Goal: Task Accomplishment & Management: Manage account settings

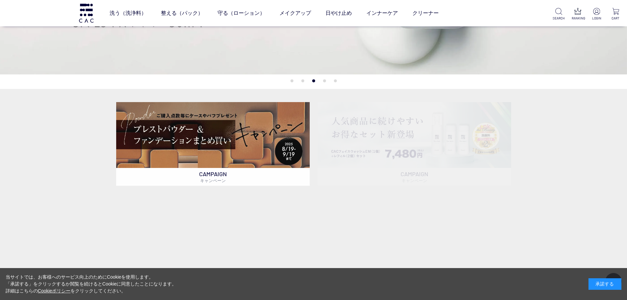
scroll to position [230, 0]
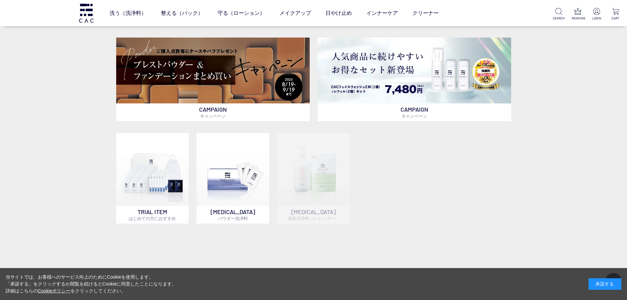
click at [603, 283] on div "承諾する" at bounding box center [604, 284] width 33 height 12
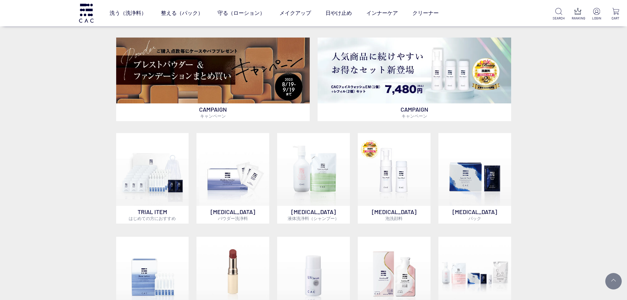
click at [586, 195] on div "CAMPAIGN キャンペーン CAMPAIGN キャンペーン TRIAL ITEM はじめての方におすすめ SKIN CARE パウダー洗浄料 SKIN C…" at bounding box center [313, 191] width 627 height 335
drag, startPoint x: 622, startPoint y: 2, endPoint x: 552, endPoint y: 261, distance: 267.8
click at [553, 261] on div "CAMPAIGN キャンペーン CAMPAIGN キャンペーン TRIAL ITEM はじめての方におすすめ SKIN CARE パウダー洗浄料 SKIN C…" at bounding box center [313, 191] width 627 height 335
click at [597, 18] on p "LOGIN" at bounding box center [596, 18] width 12 height 5
